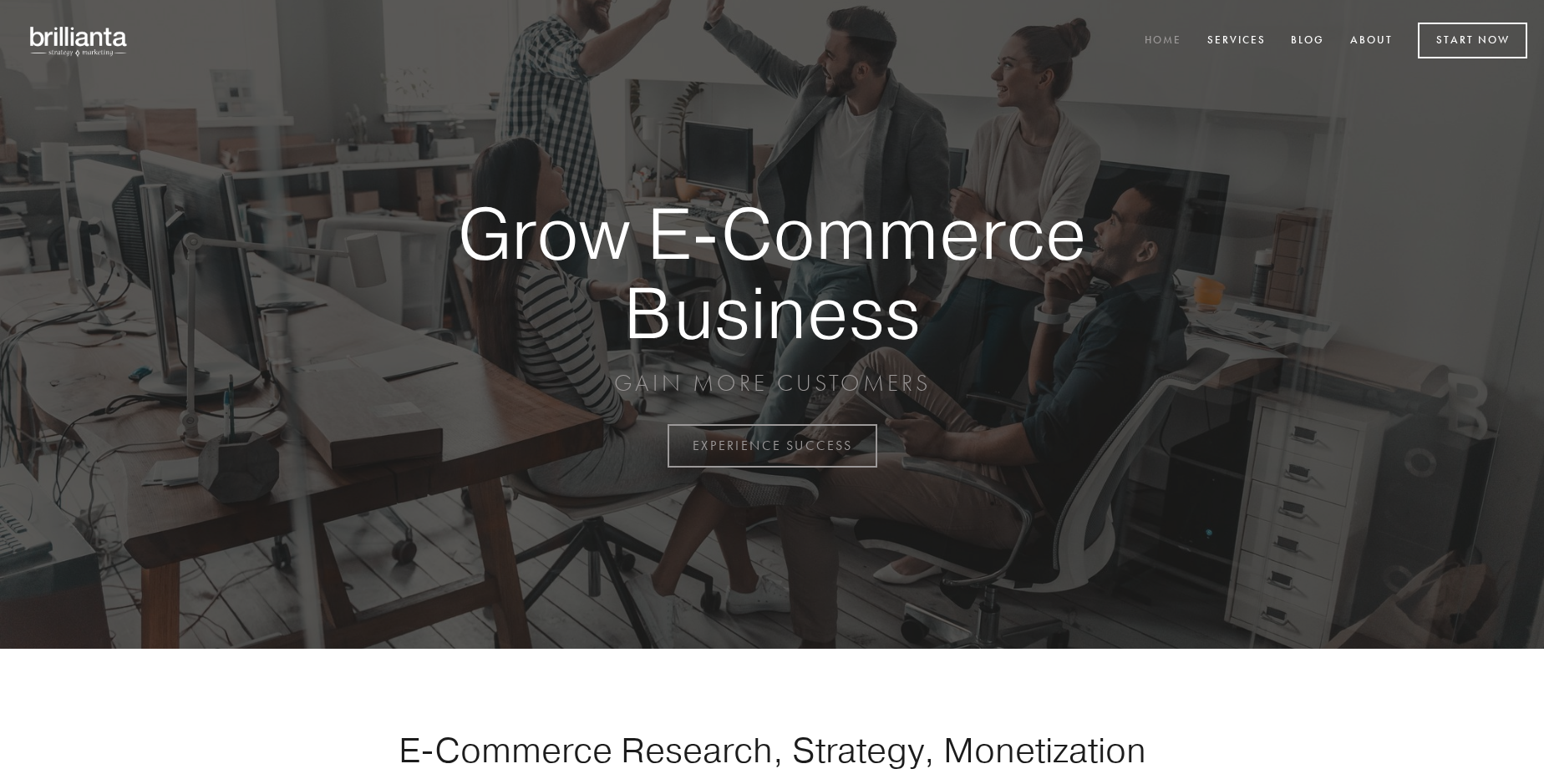
scroll to position [4378, 0]
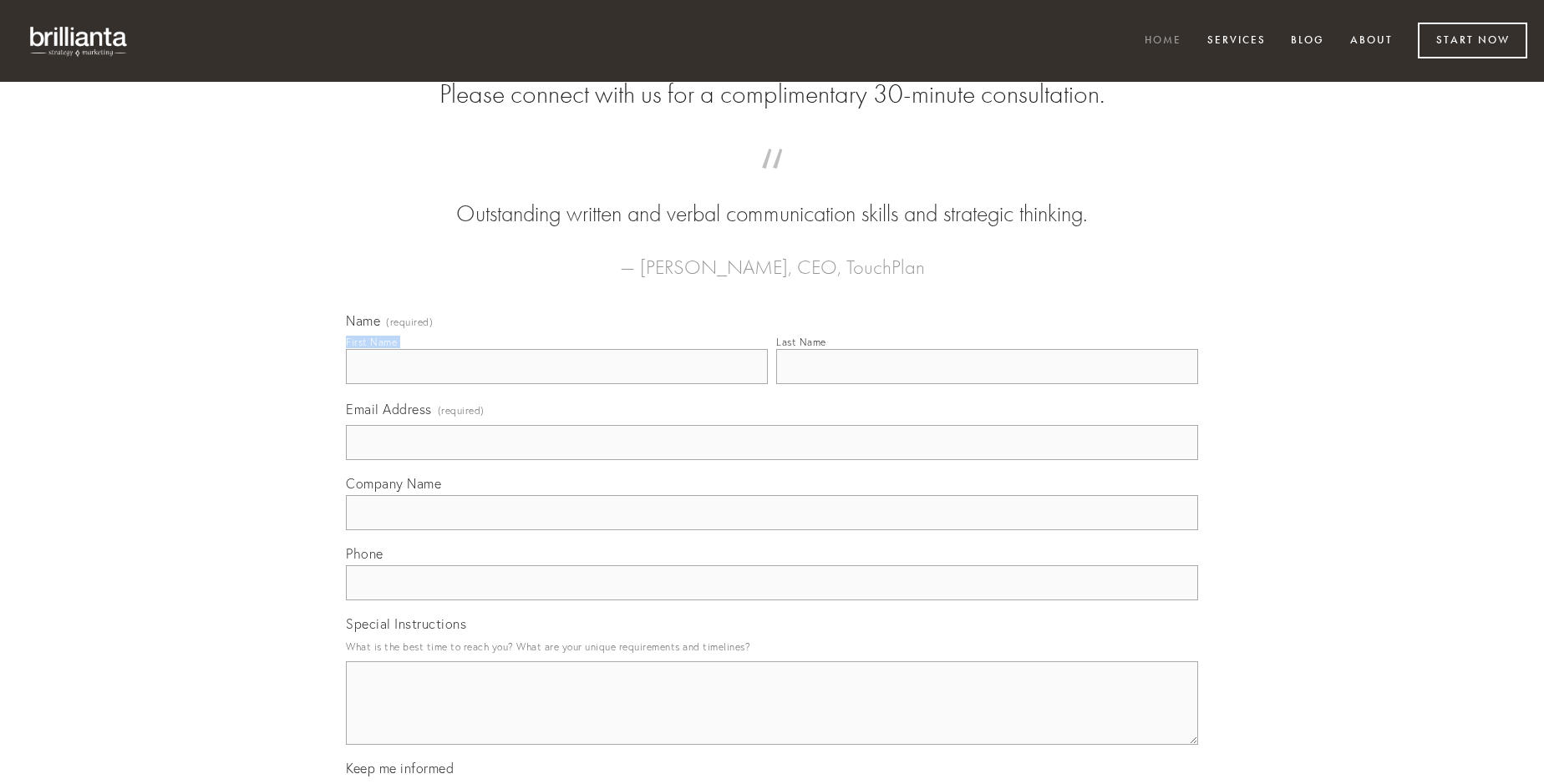
type input "[PERSON_NAME]"
click at [987, 384] on input "Last Name" at bounding box center [987, 366] width 422 height 35
type input "[PERSON_NAME]"
click at [772, 460] on input "Email Address (required)" at bounding box center [772, 442] width 852 height 35
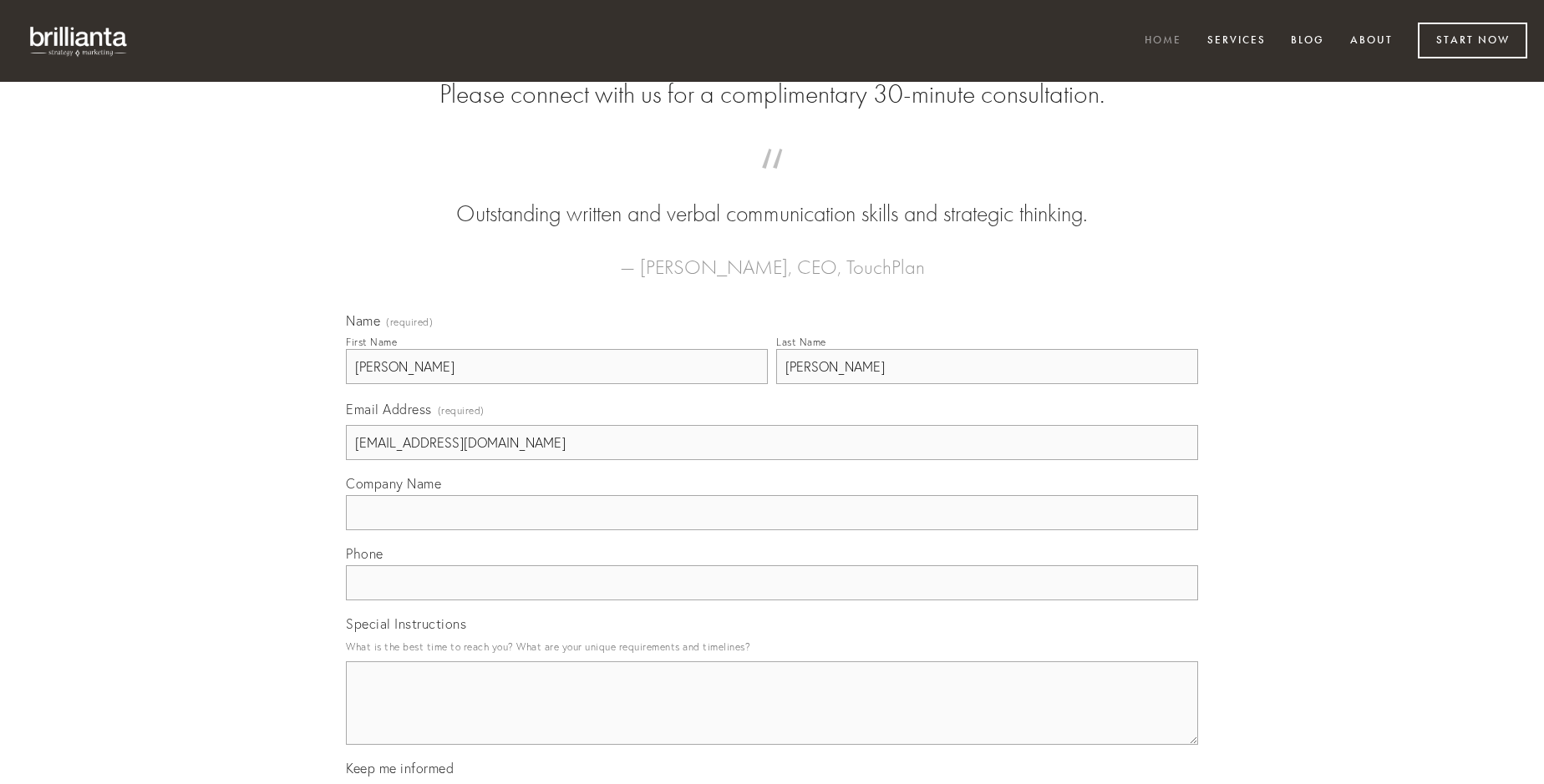
type input "[EMAIL_ADDRESS][DOMAIN_NAME]"
click at [772, 531] on input "Company Name" at bounding box center [772, 512] width 852 height 35
type input "umquam"
click at [772, 601] on input "text" at bounding box center [772, 583] width 852 height 35
click at [772, 718] on textarea "Special Instructions" at bounding box center [772, 704] width 852 height 84
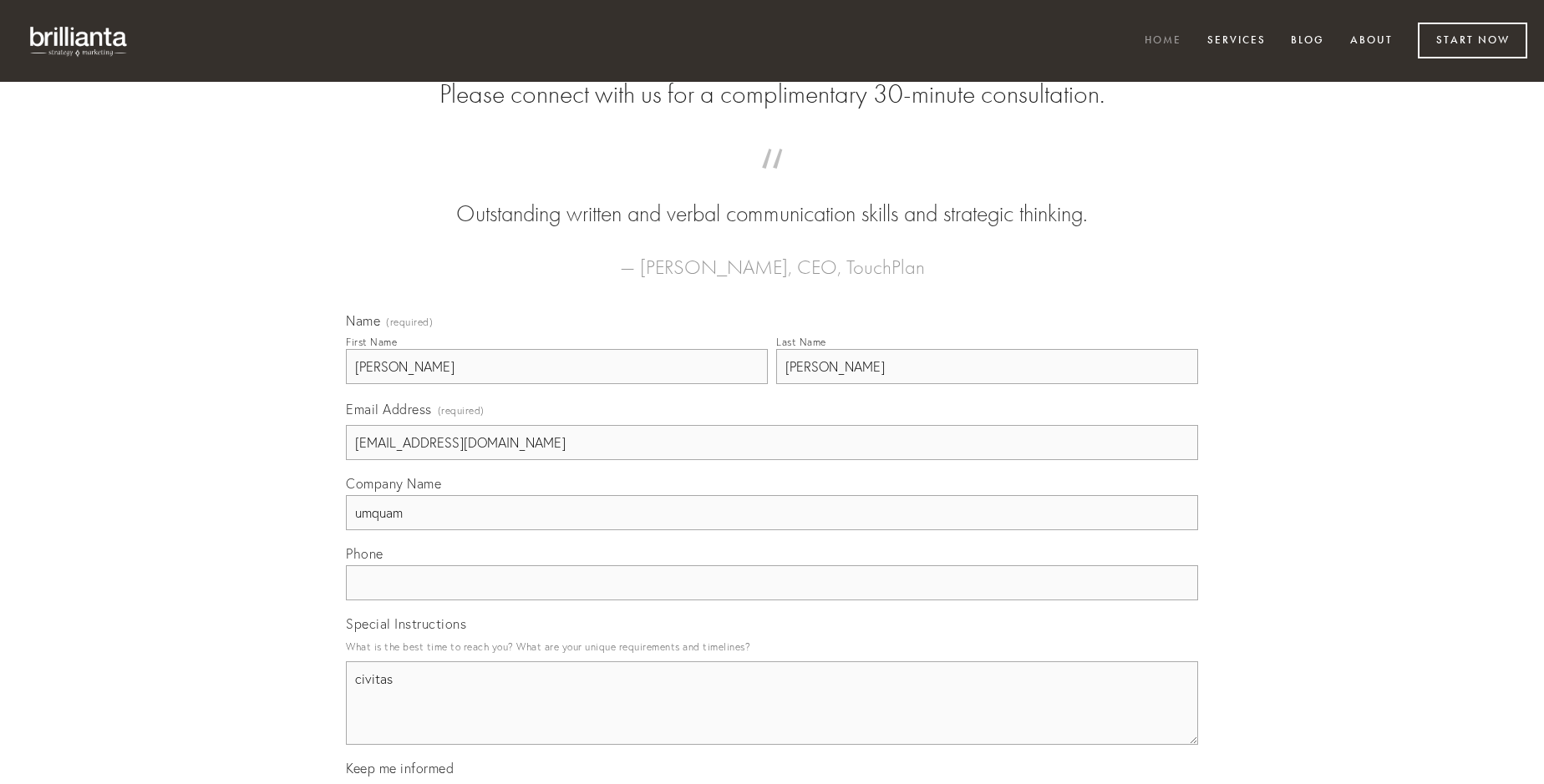
type textarea "civitas"
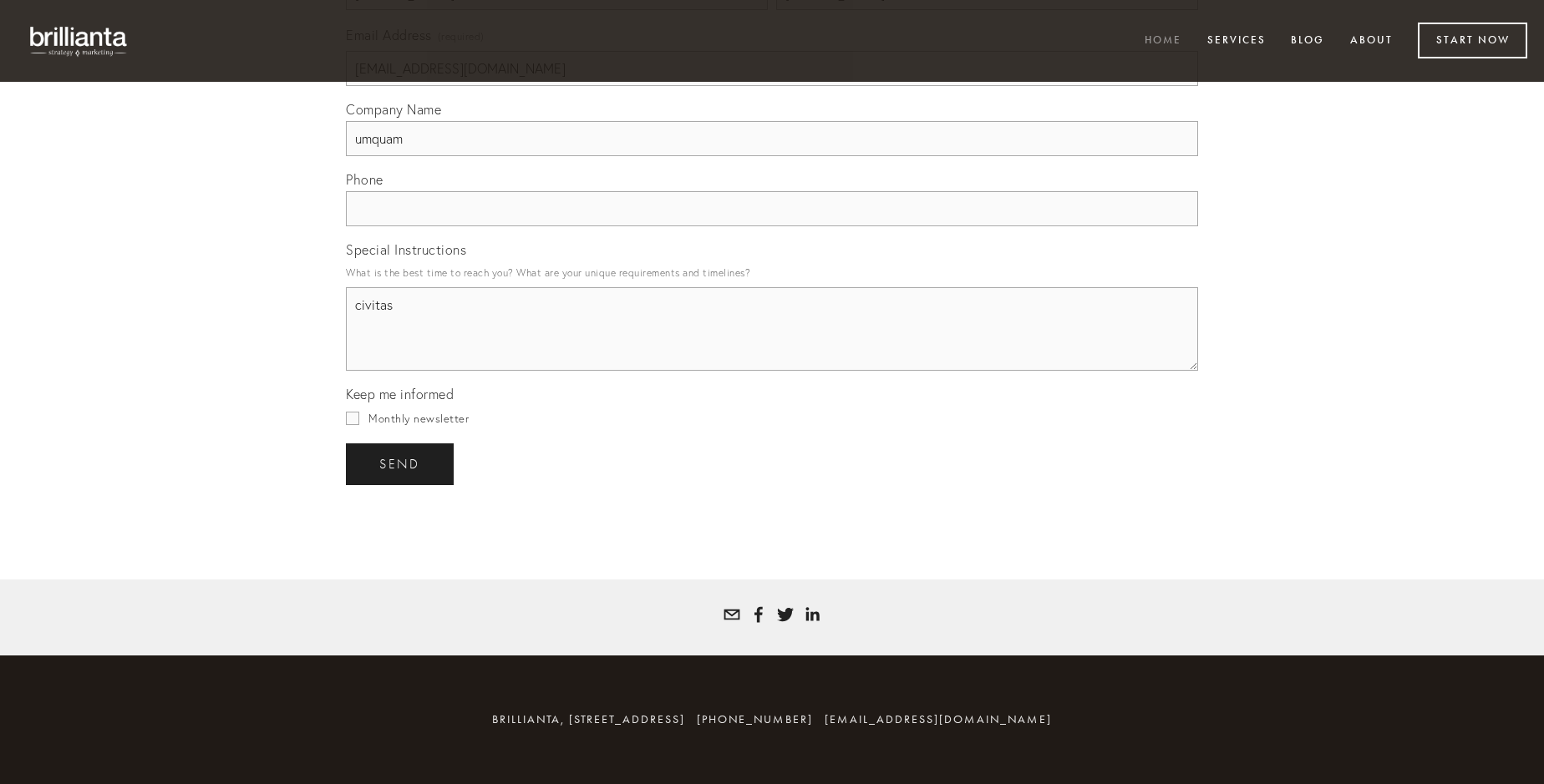
click at [401, 463] on span "send" at bounding box center [399, 464] width 41 height 15
